Goal: Task Accomplishment & Management: Manage account settings

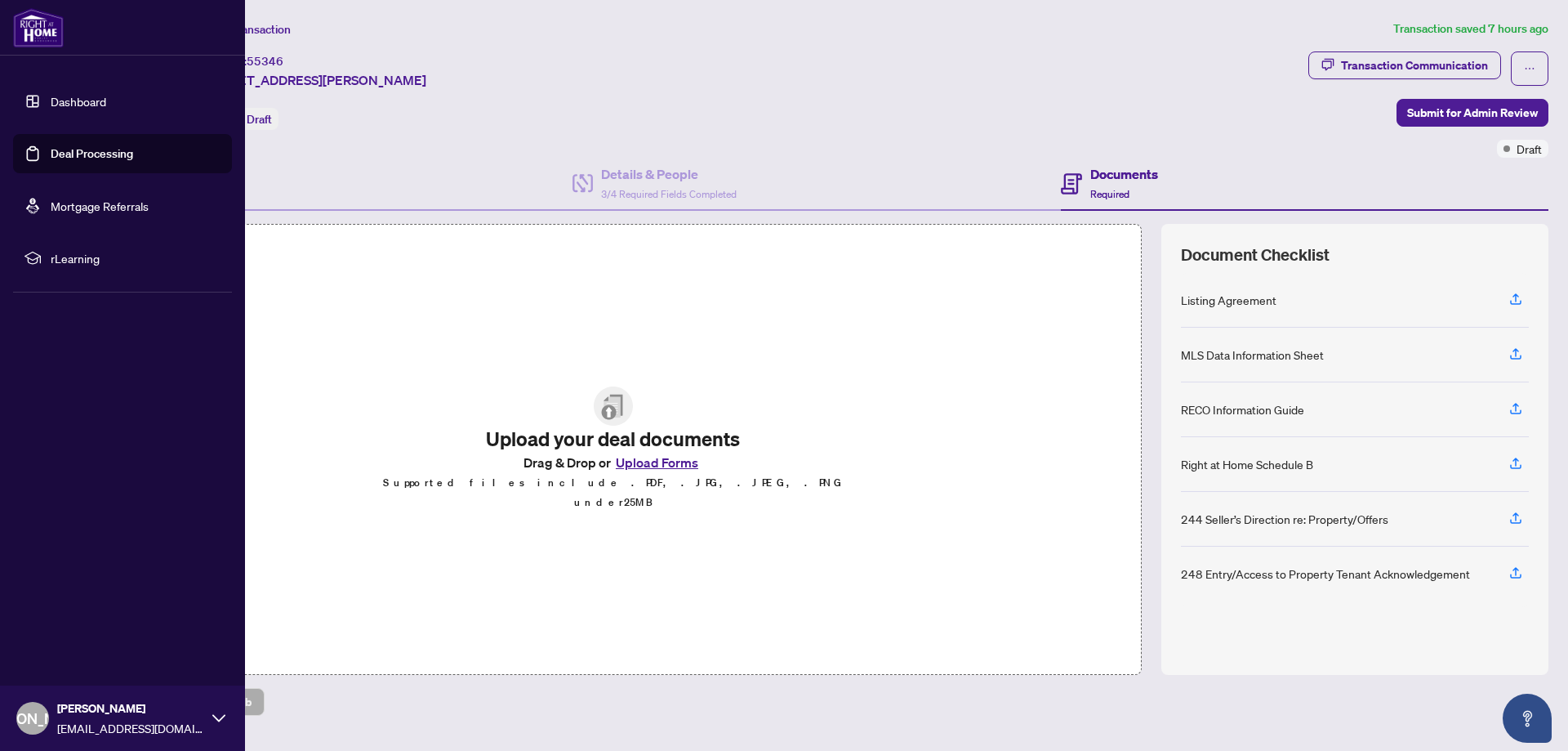
click at [72, 103] on link "Dashboard" at bounding box center [78, 101] width 56 height 14
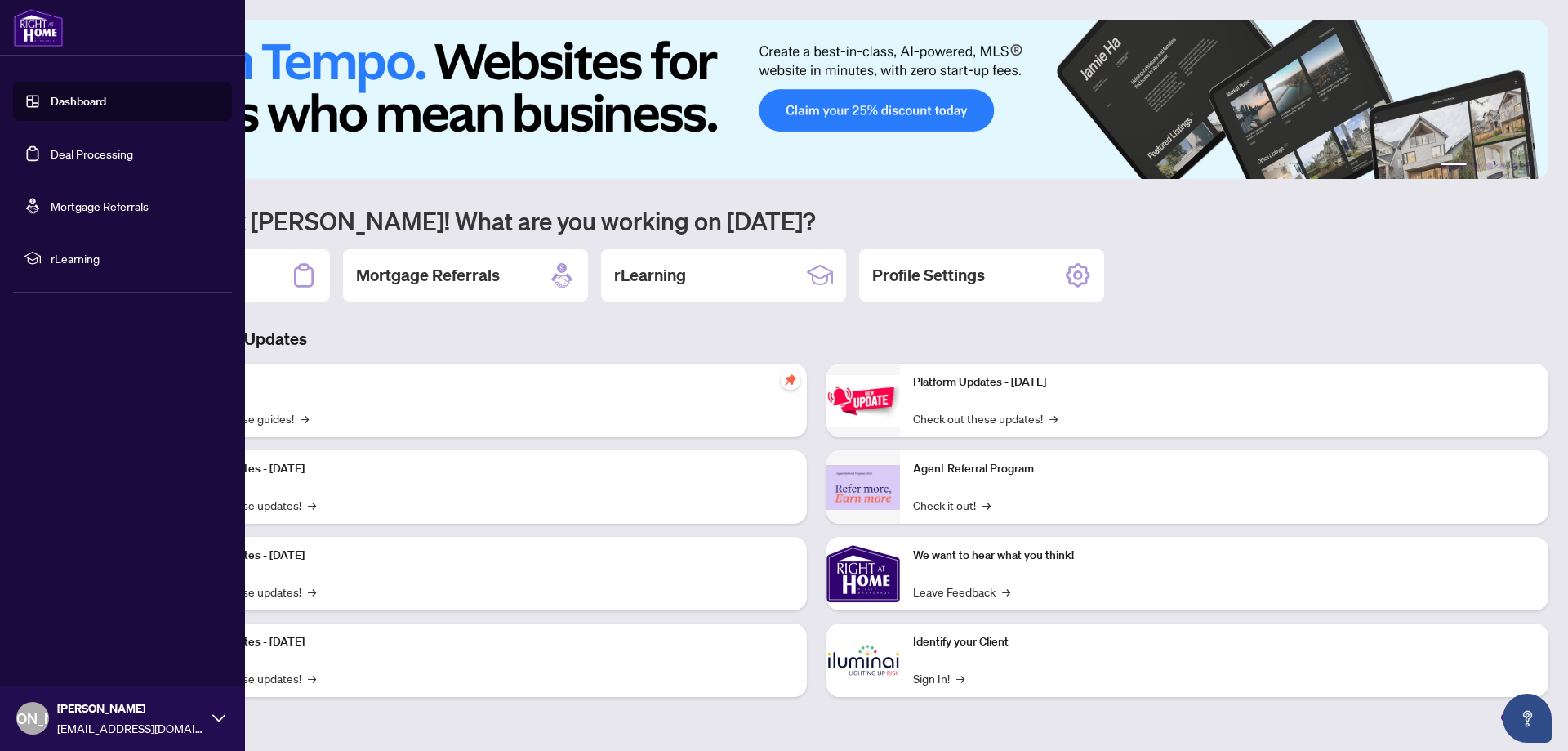
click at [86, 161] on link "Deal Processing" at bounding box center [92, 153] width 83 height 14
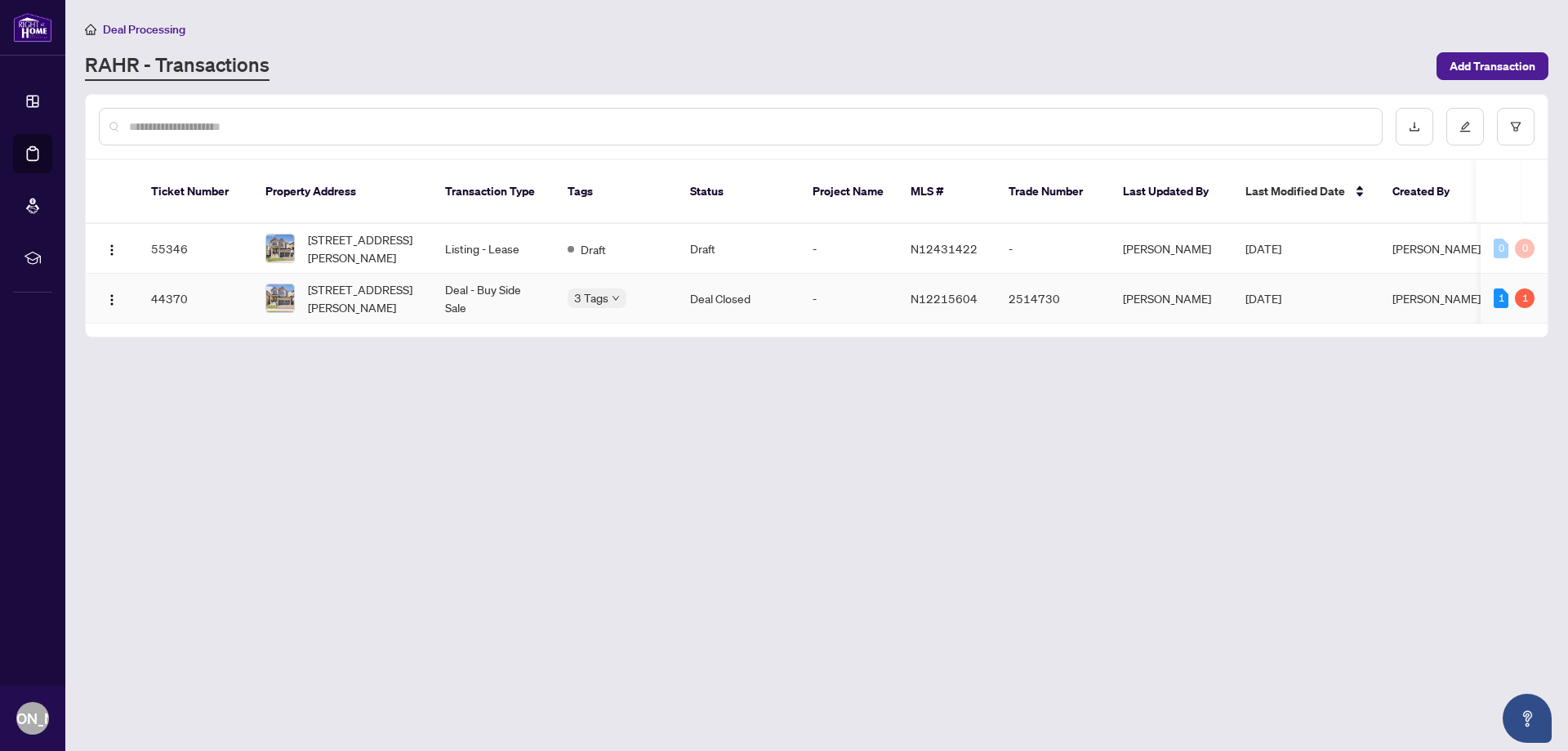
click at [427, 274] on td "[STREET_ADDRESS][PERSON_NAME]" at bounding box center [342, 298] width 179 height 50
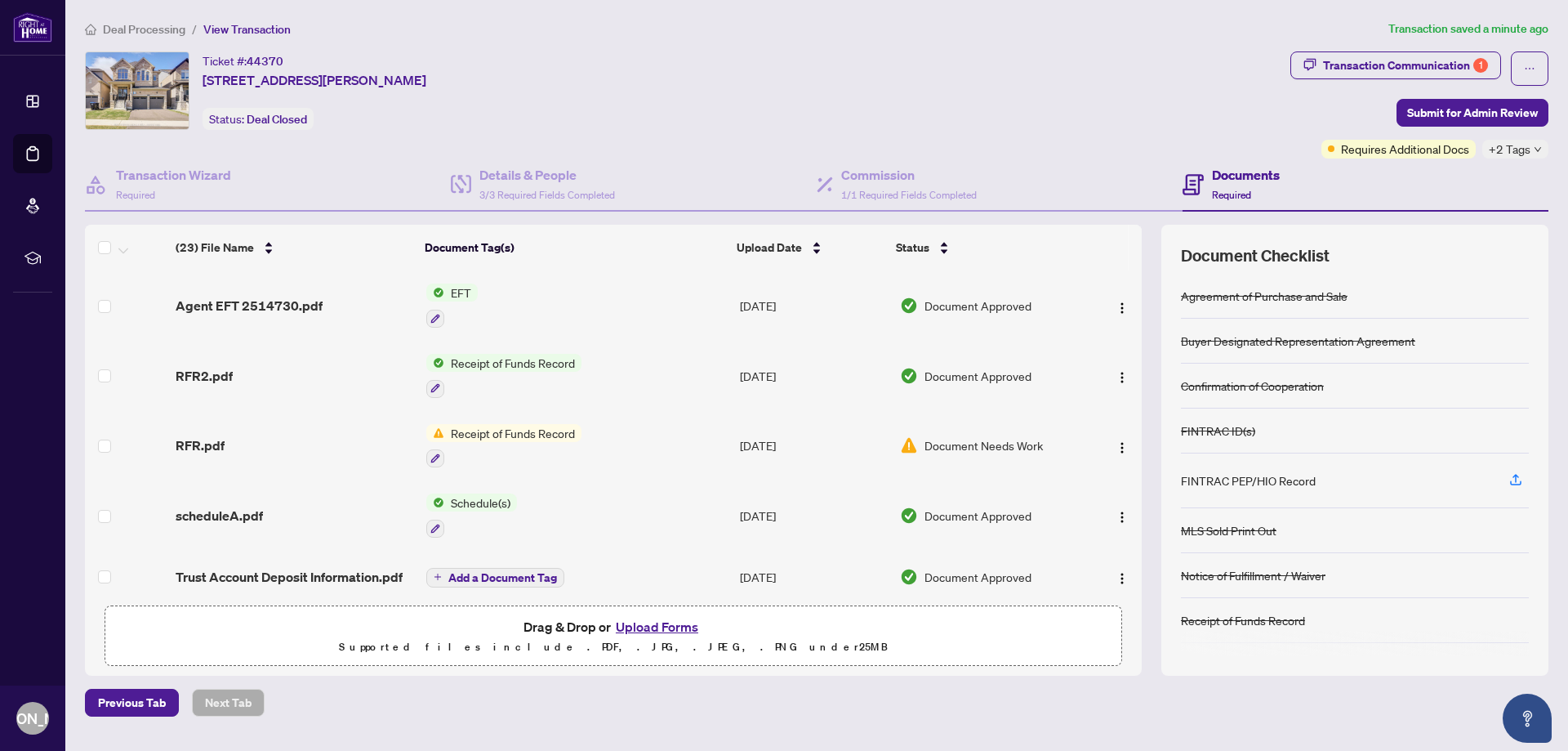
click at [480, 292] on td "EFT" at bounding box center [577, 306] width 314 height 70
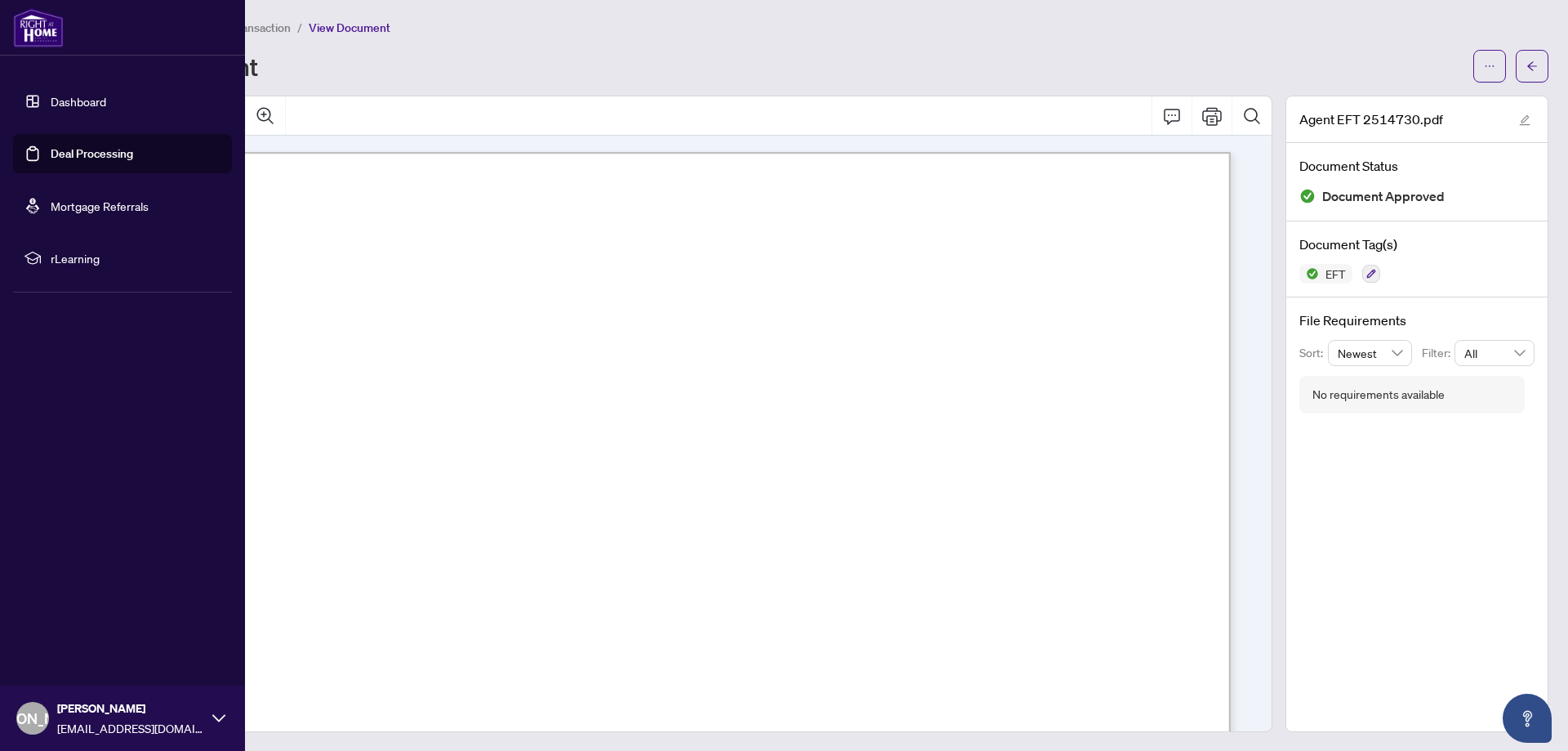
click at [73, 108] on link "Dashboard" at bounding box center [78, 101] width 56 height 14
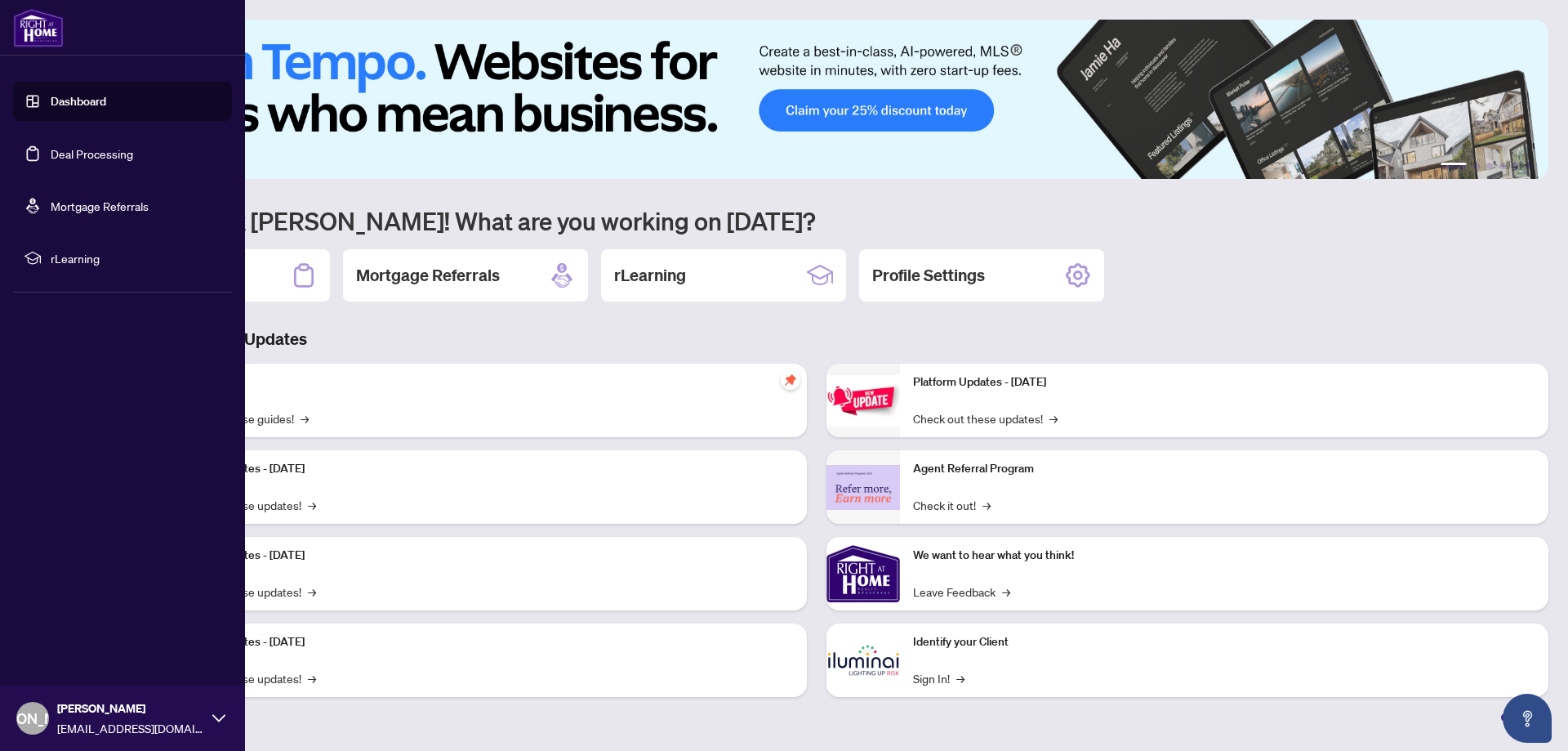
click at [103, 151] on link "Deal Processing" at bounding box center [92, 153] width 83 height 14
